Goal: Information Seeking & Learning: Check status

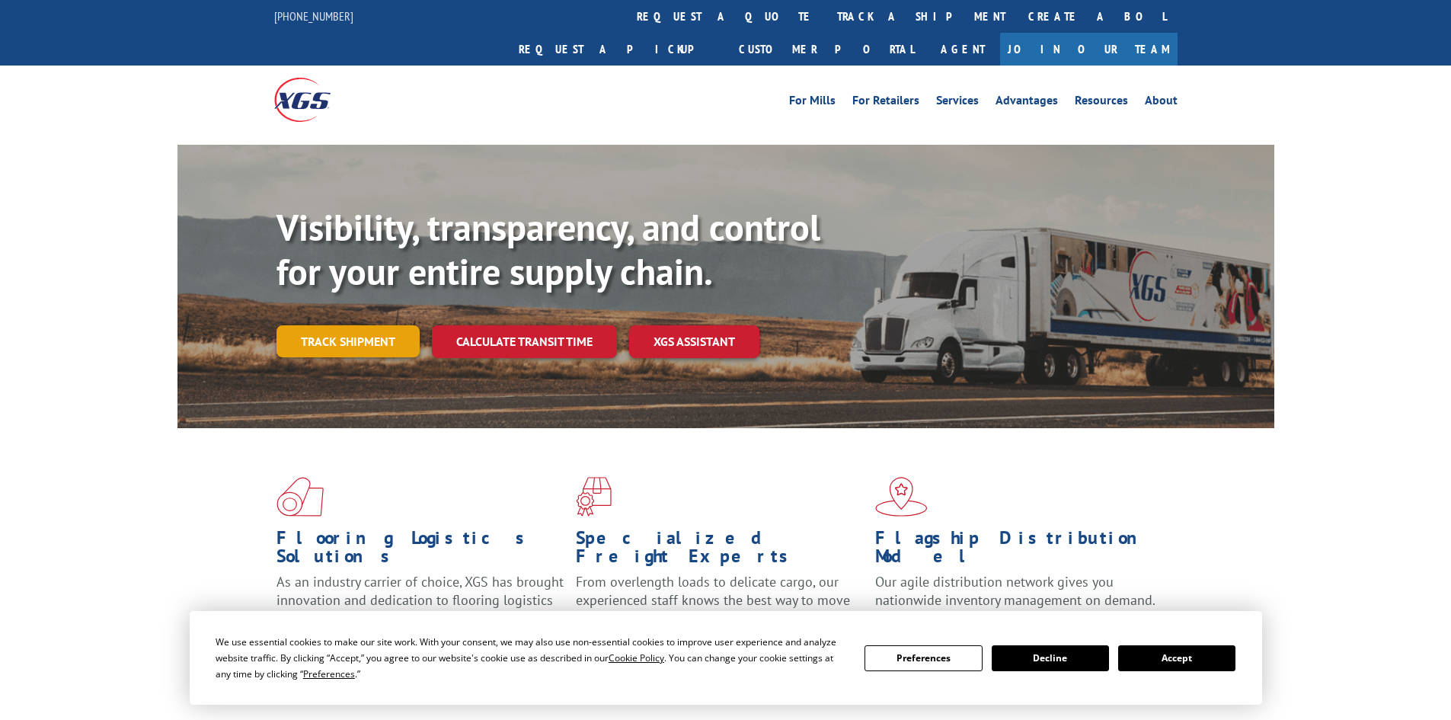
click at [372, 325] on link "Track shipment" at bounding box center [348, 341] width 143 height 32
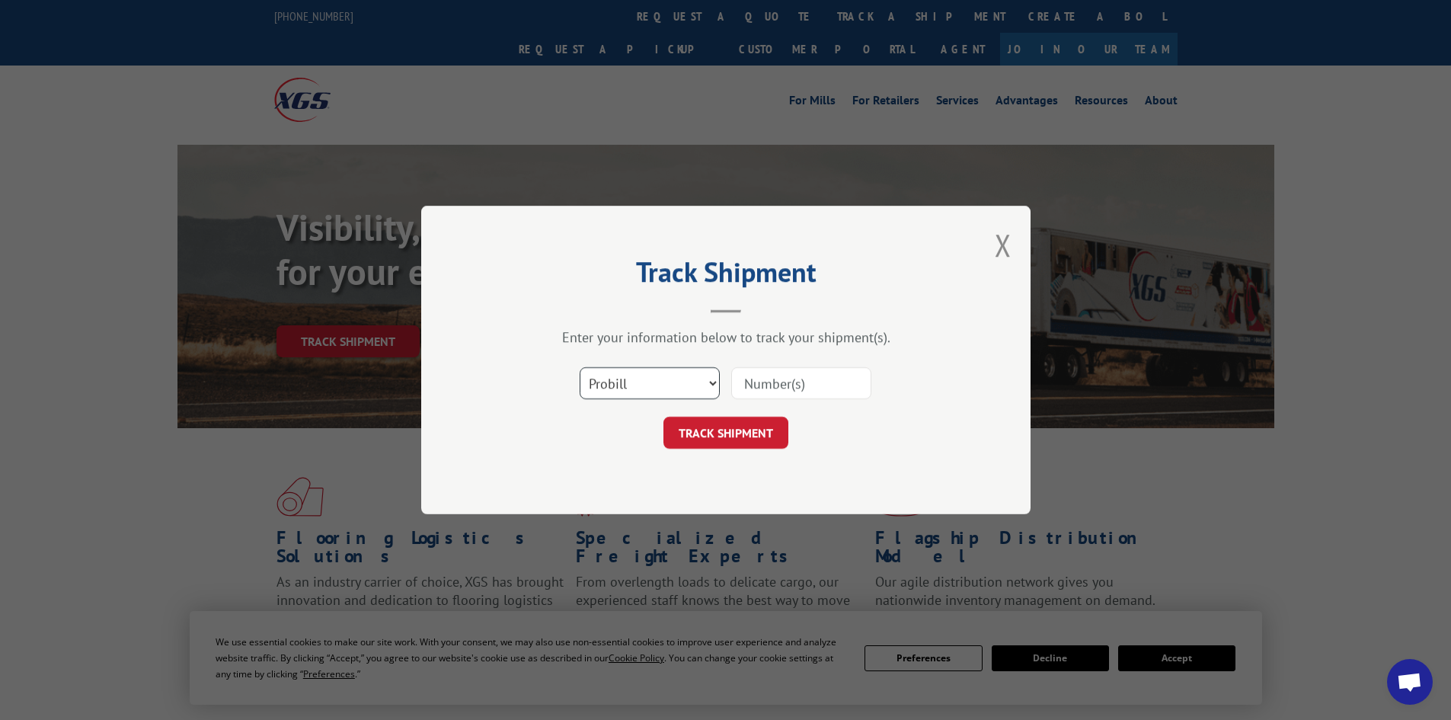
click at [641, 385] on select "Select category... Probill BOL PO" at bounding box center [650, 383] width 140 height 32
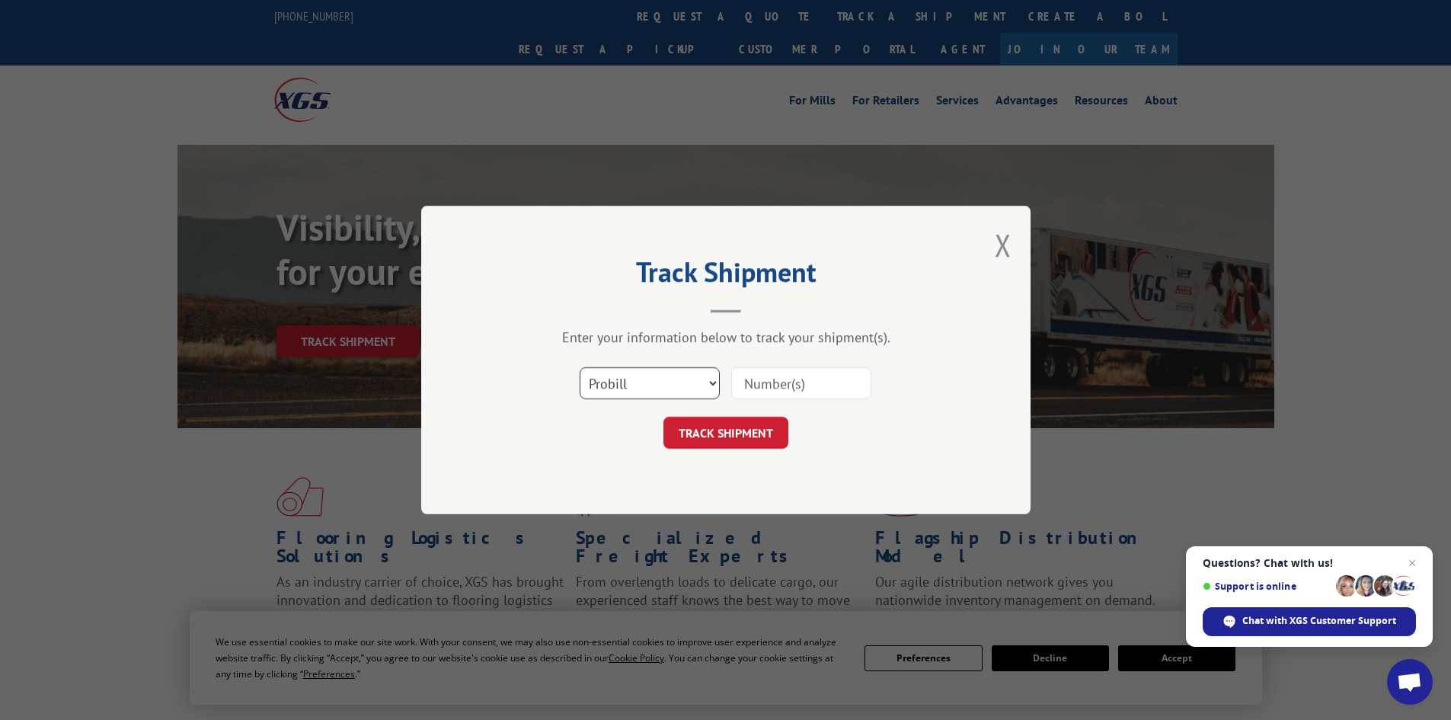
click at [580, 367] on select "Select category... Probill BOL PO" at bounding box center [650, 383] width 140 height 32
click at [606, 382] on select "Select category... Probill BOL PO" at bounding box center [650, 383] width 140 height 32
select select "bol"
click at [580, 367] on select "Select category... Probill BOL PO" at bounding box center [650, 383] width 140 height 32
click at [777, 385] on input at bounding box center [801, 383] width 140 height 32
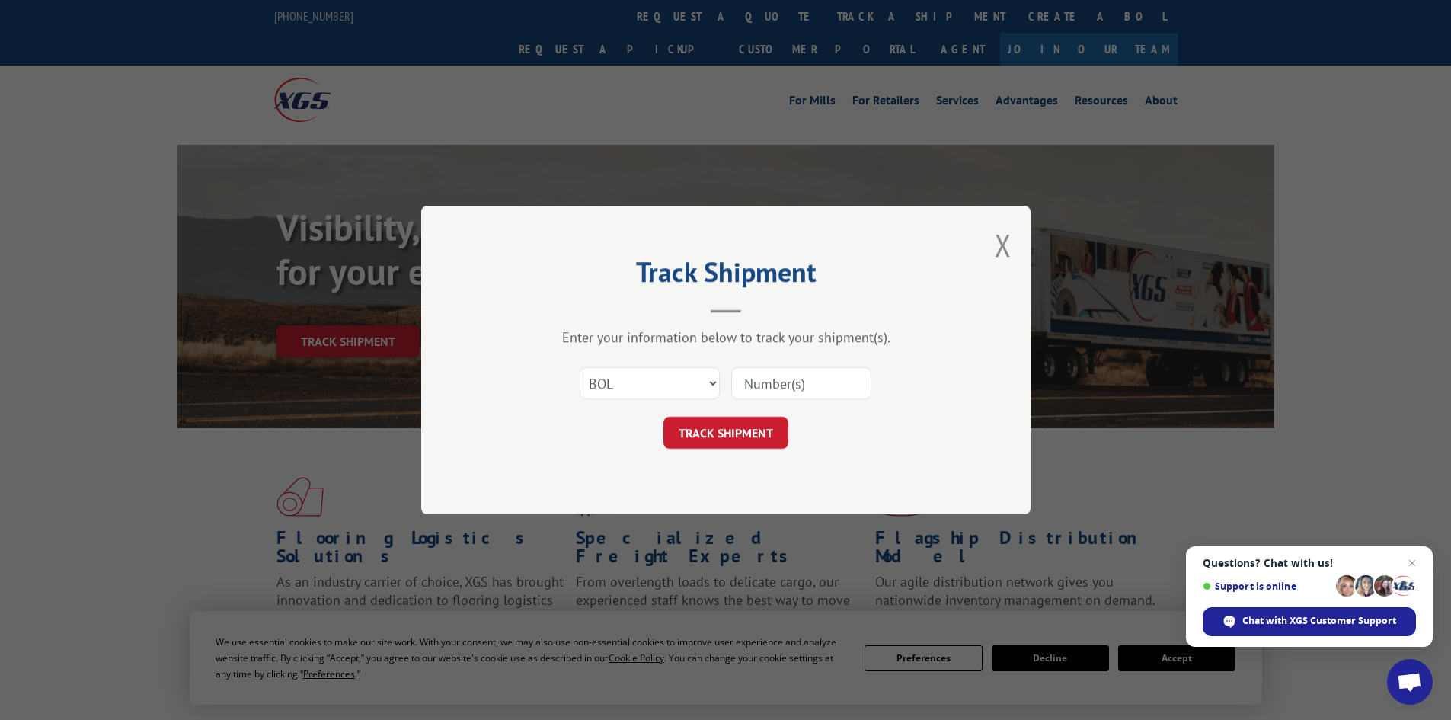
paste input "7063908"
type input "7063908"
click at [718, 440] on button "TRACK SHIPMENT" at bounding box center [725, 433] width 125 height 32
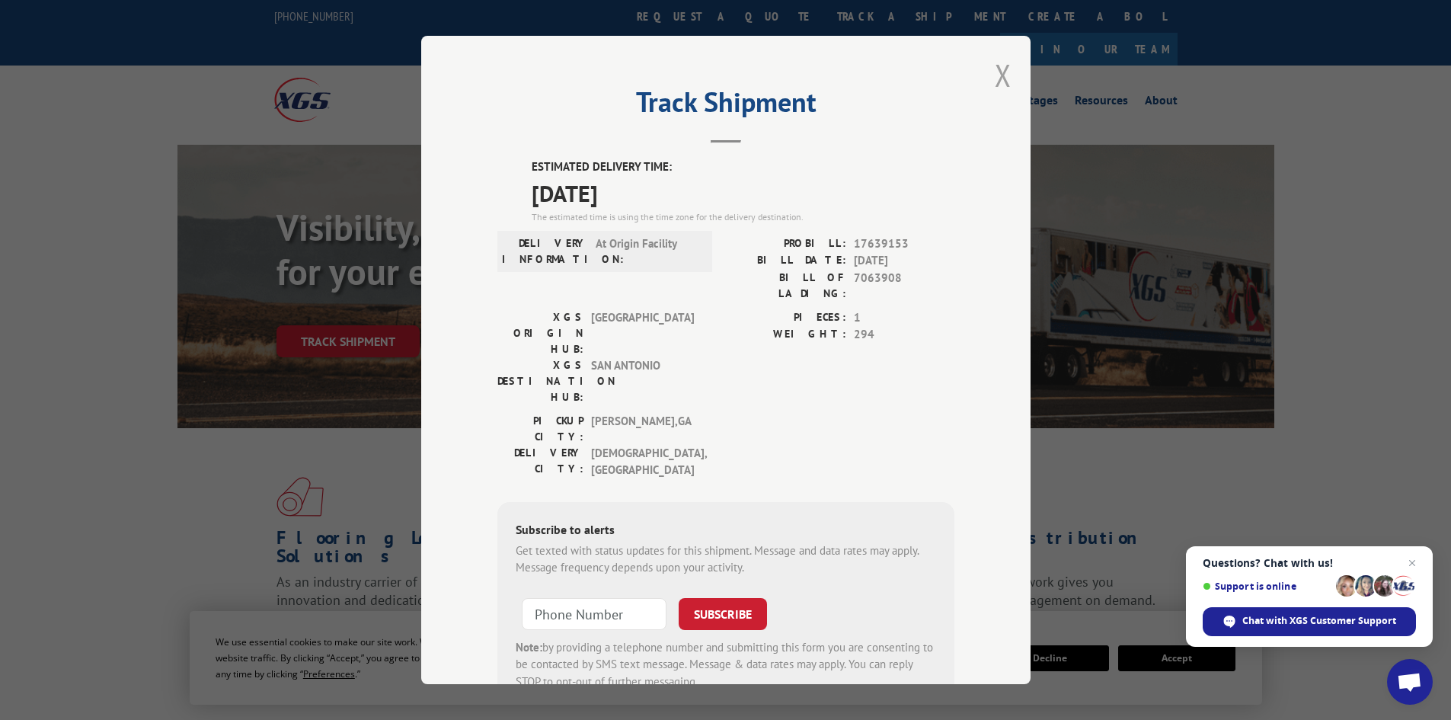
click at [997, 74] on button "Close modal" at bounding box center [1003, 75] width 17 height 40
